Goal: Find specific page/section: Find specific page/section

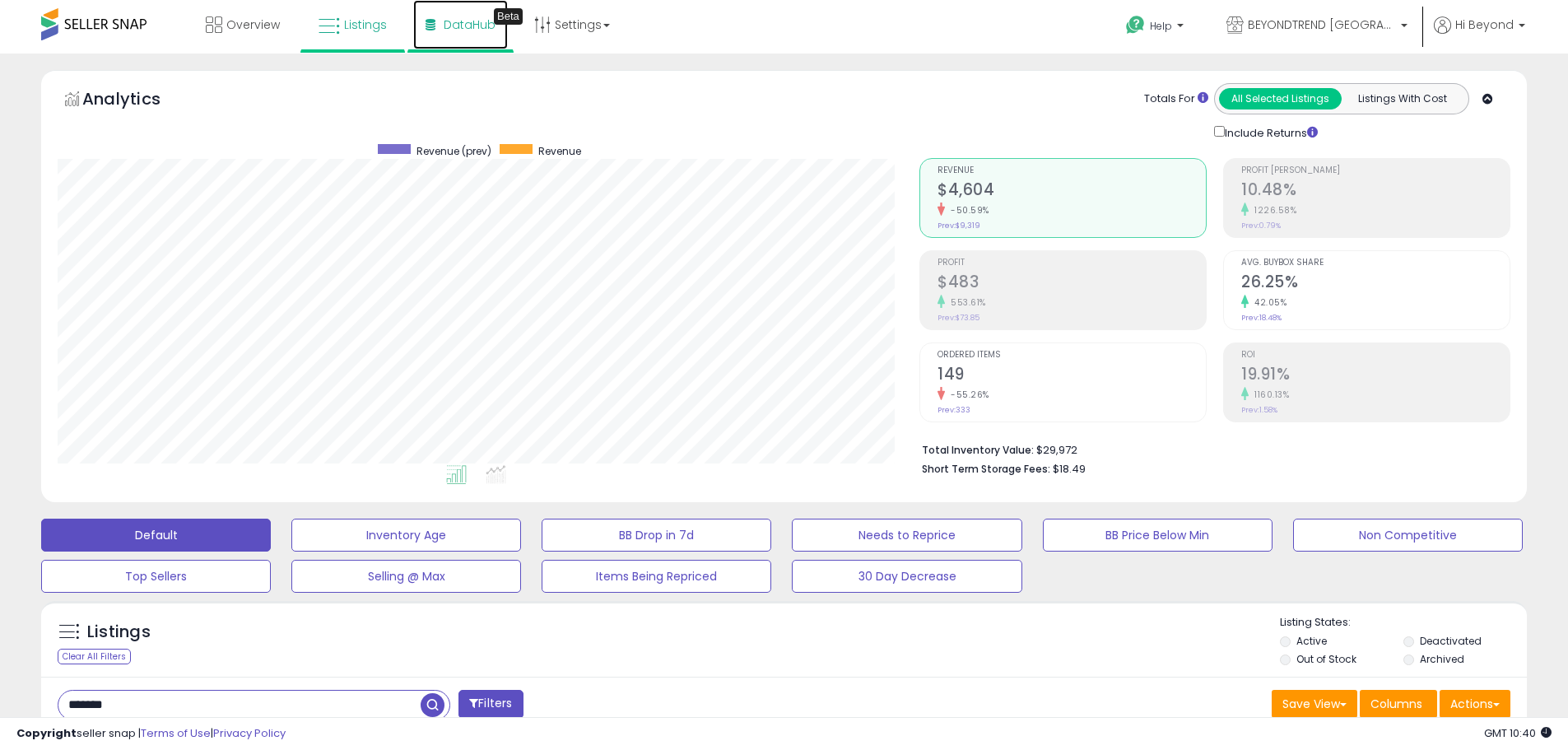
click at [457, 21] on span "DataHub" at bounding box center [469, 24] width 52 height 16
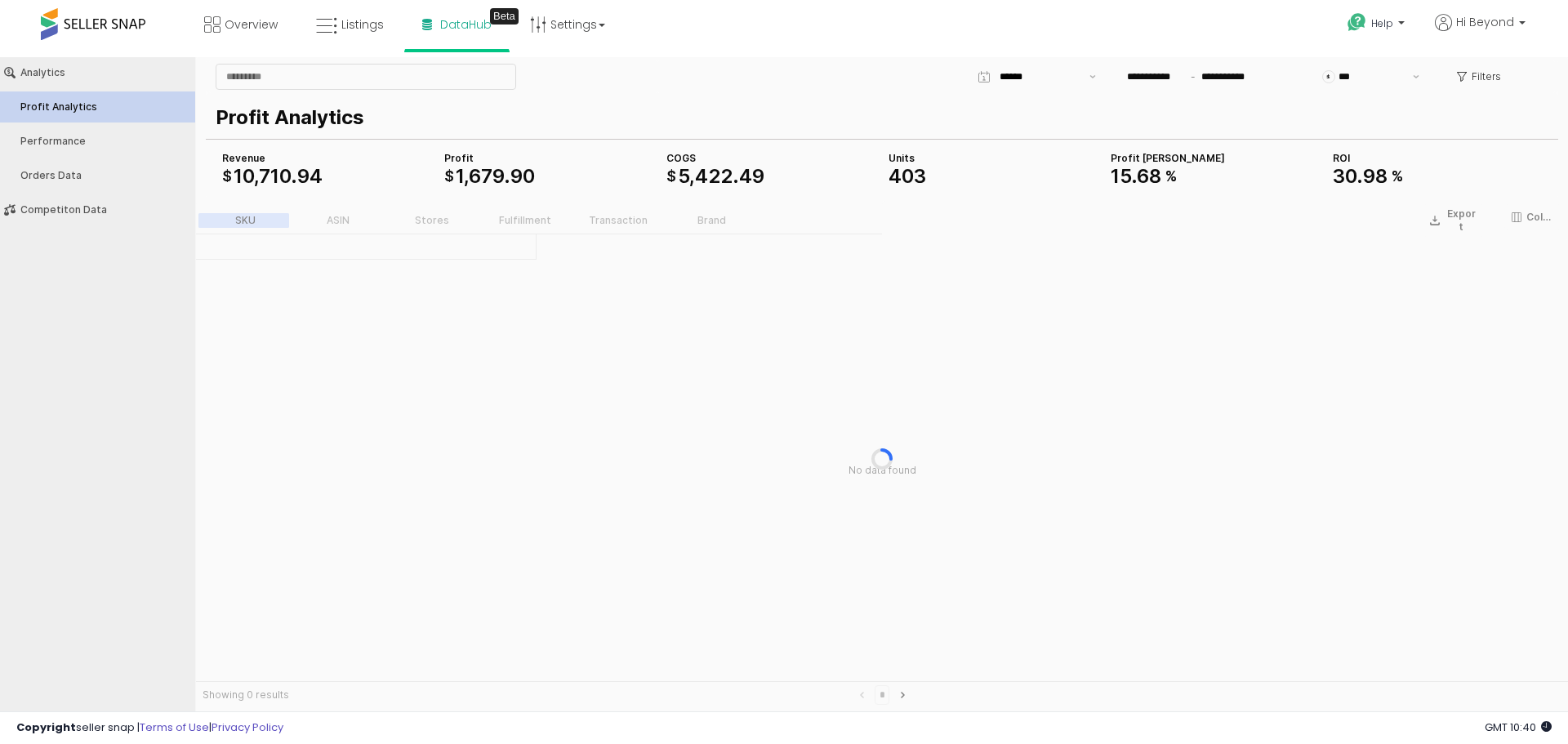
type input "***"
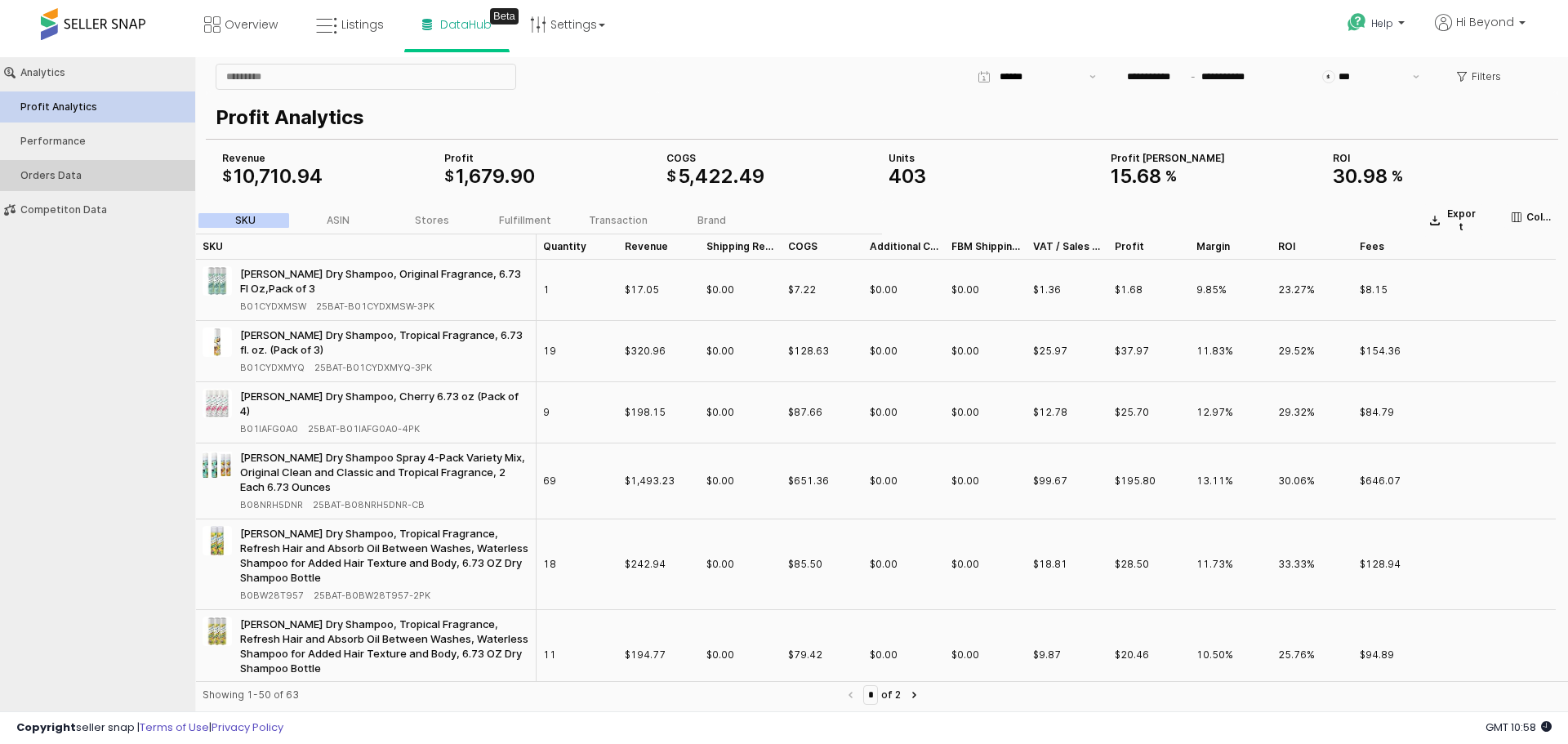
click at [66, 175] on div "Orders Data" at bounding box center [105, 176] width 171 height 12
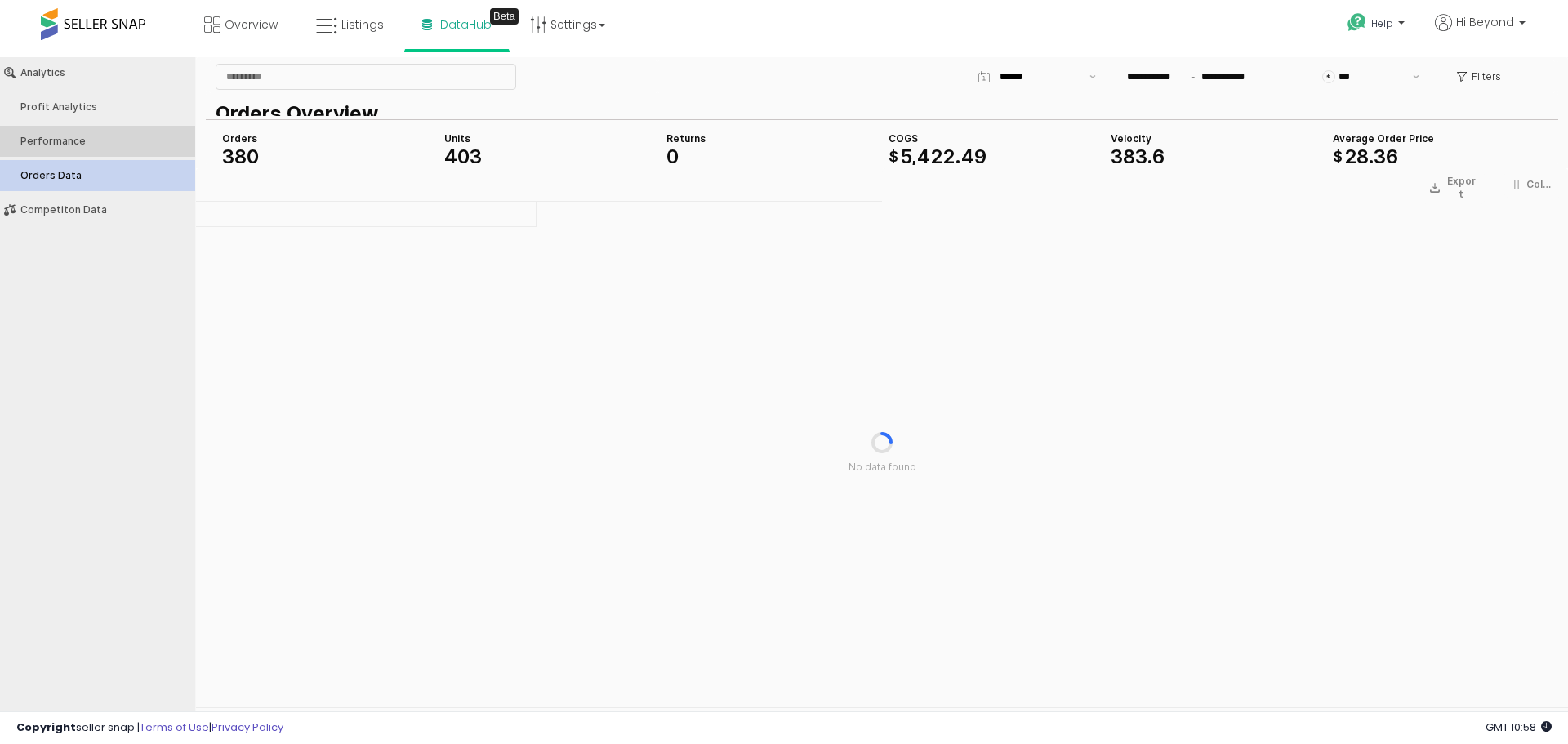
type input "***"
